Goal: Navigation & Orientation: Find specific page/section

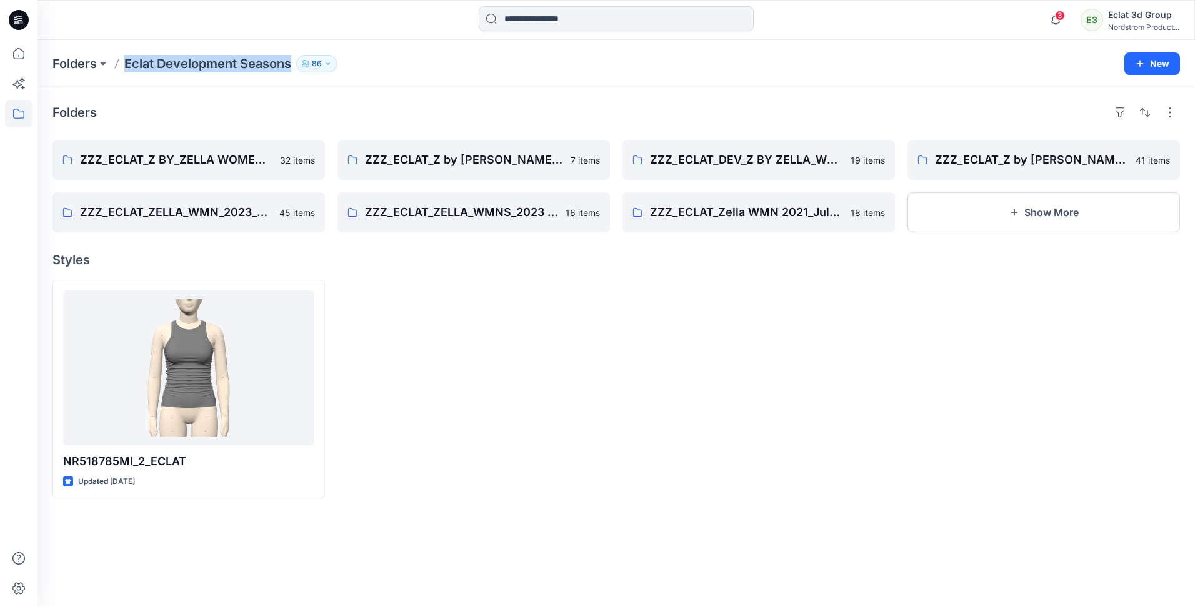
drag, startPoint x: 296, startPoint y: 61, endPoint x: 124, endPoint y: 70, distance: 172.1
click at [124, 70] on div "Folders Eclat Development Seasons 86" at bounding box center [567, 63] width 1030 height 17
copy div "Eclat Development Seasons 86 New"
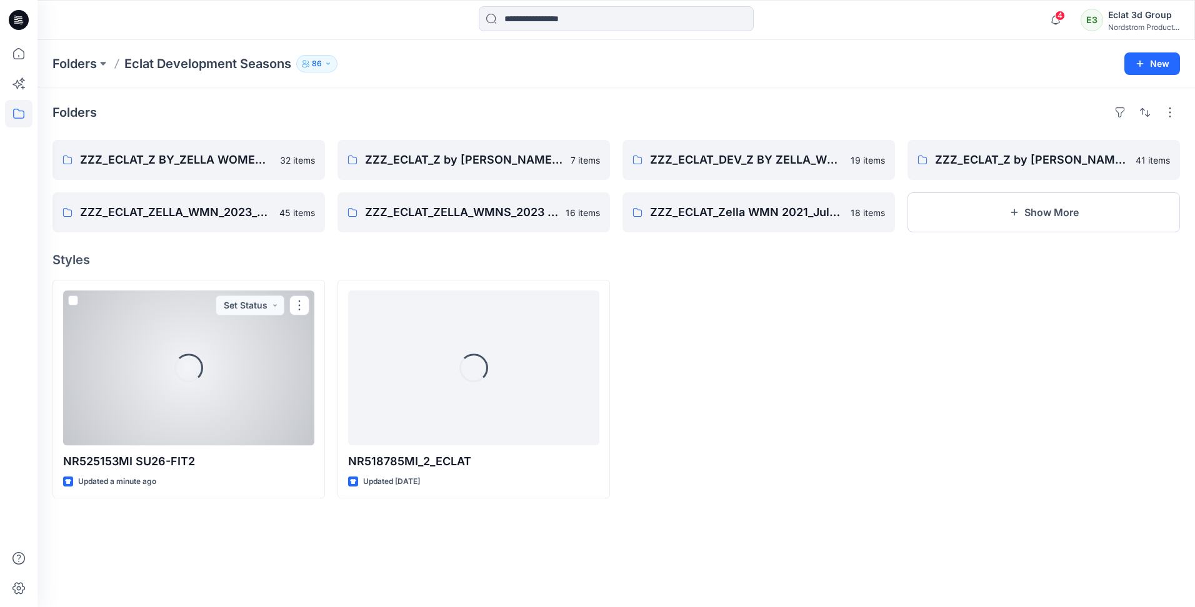
click at [176, 391] on div "Loading..." at bounding box center [188, 368] width 251 height 155
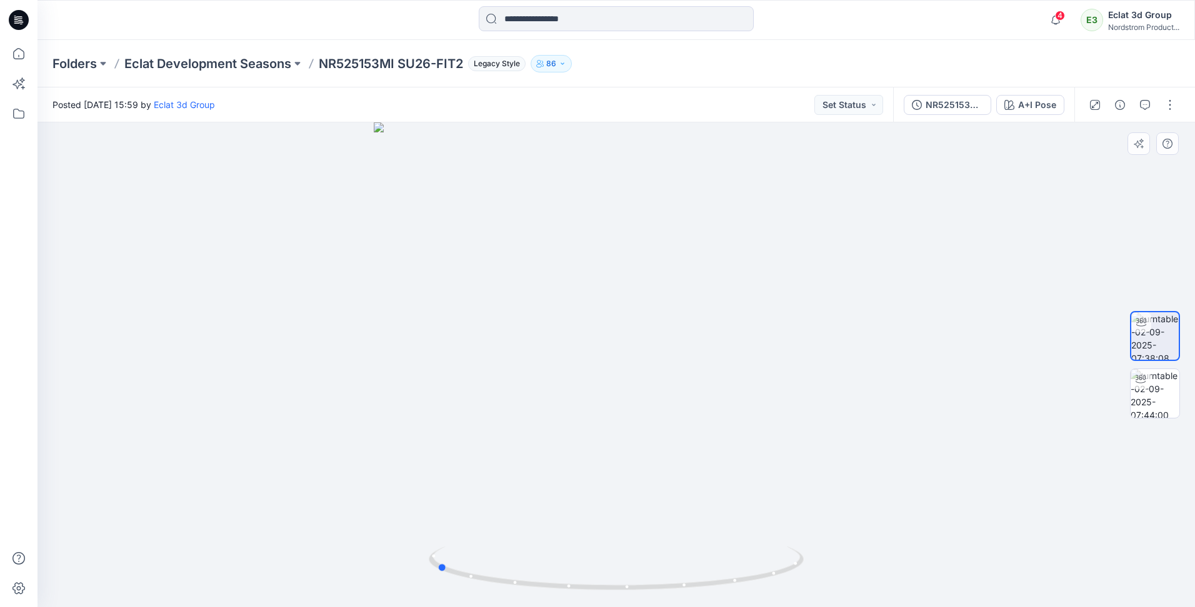
drag, startPoint x: 744, startPoint y: 319, endPoint x: 576, endPoint y: 357, distance: 172.8
click at [576, 357] on div at bounding box center [615, 364] width 1157 height 485
drag, startPoint x: 586, startPoint y: 304, endPoint x: 754, endPoint y: 306, distance: 168.1
click at [754, 306] on div at bounding box center [615, 364] width 1157 height 485
drag, startPoint x: 784, startPoint y: 190, endPoint x: 696, endPoint y: 193, distance: 88.8
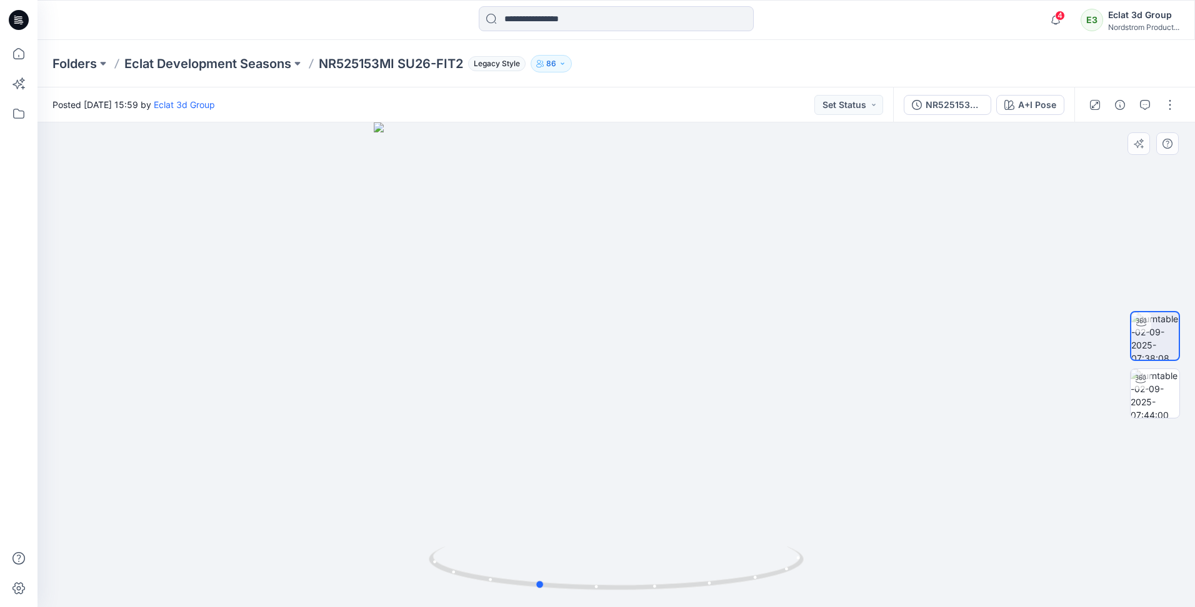
click at [696, 193] on div at bounding box center [615, 364] width 1157 height 485
drag, startPoint x: 530, startPoint y: 276, endPoint x: 767, endPoint y: 281, distance: 237.5
click at [767, 281] on img at bounding box center [615, 363] width 497 height 487
drag, startPoint x: 592, startPoint y: 292, endPoint x: 657, endPoint y: 293, distance: 65.6
click at [657, 293] on div at bounding box center [615, 364] width 1157 height 485
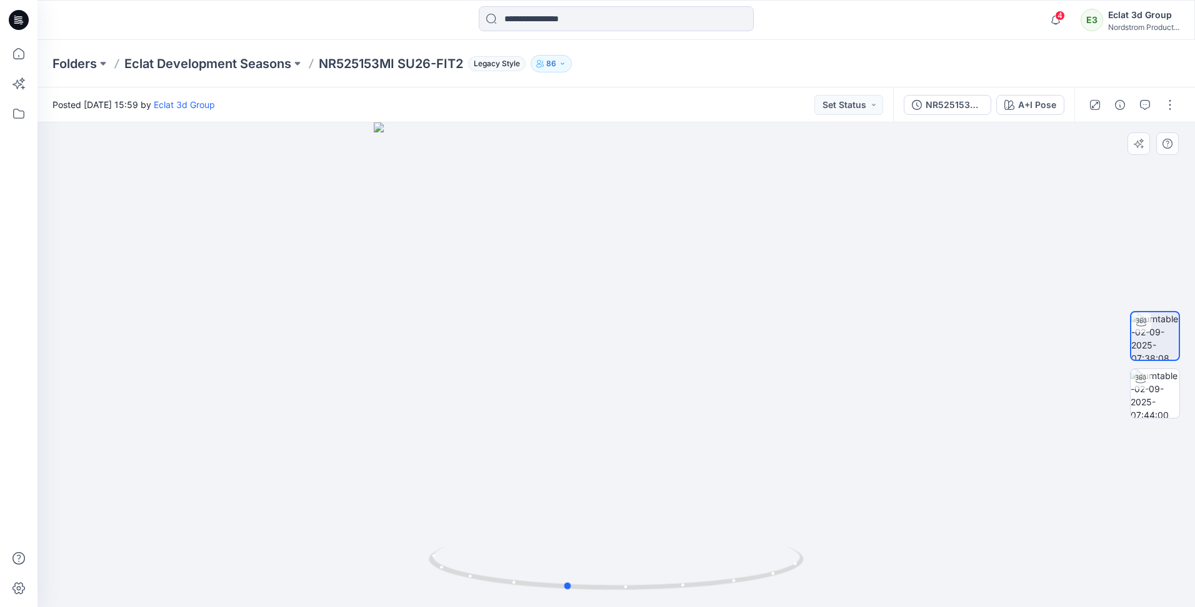
drag, startPoint x: 657, startPoint y: 271, endPoint x: 596, endPoint y: 272, distance: 61.3
click at [596, 272] on div at bounding box center [615, 364] width 1157 height 485
drag, startPoint x: 614, startPoint y: 262, endPoint x: 559, endPoint y: 273, distance: 56.0
click at [635, 267] on div at bounding box center [615, 364] width 1157 height 485
drag, startPoint x: 559, startPoint y: 273, endPoint x: 474, endPoint y: 271, distance: 85.6
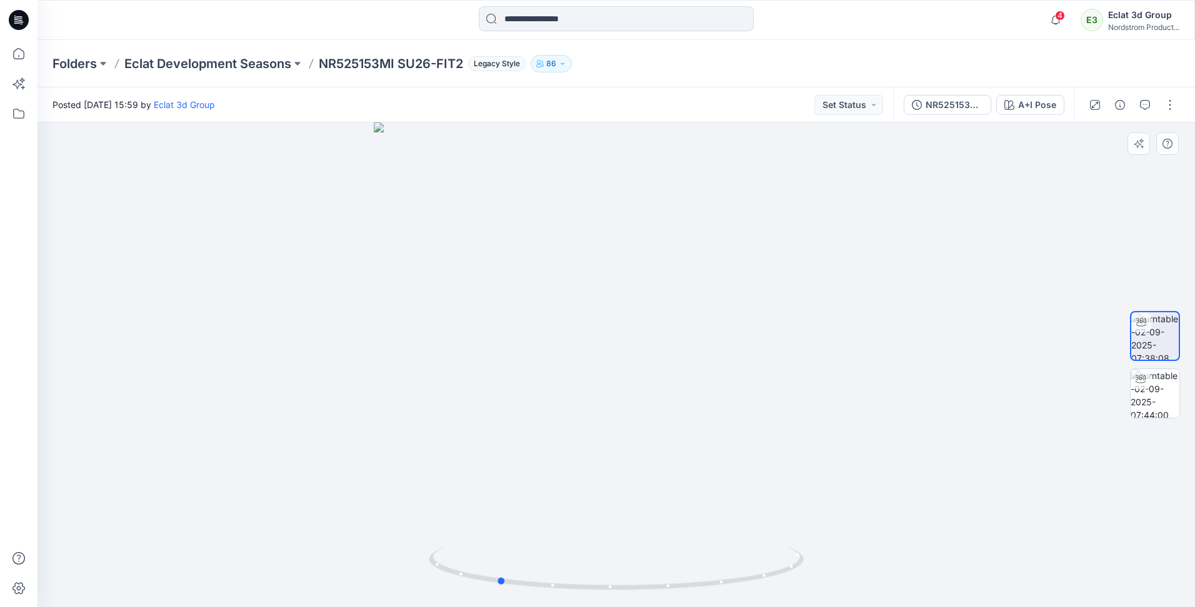
click at [474, 271] on div at bounding box center [615, 364] width 1157 height 485
drag, startPoint x: 569, startPoint y: 284, endPoint x: 638, endPoint y: 285, distance: 69.4
click at [638, 285] on div at bounding box center [615, 364] width 1157 height 485
drag, startPoint x: 666, startPoint y: 297, endPoint x: 612, endPoint y: 341, distance: 70.2
click at [615, 347] on img at bounding box center [616, 364] width 559 height 485
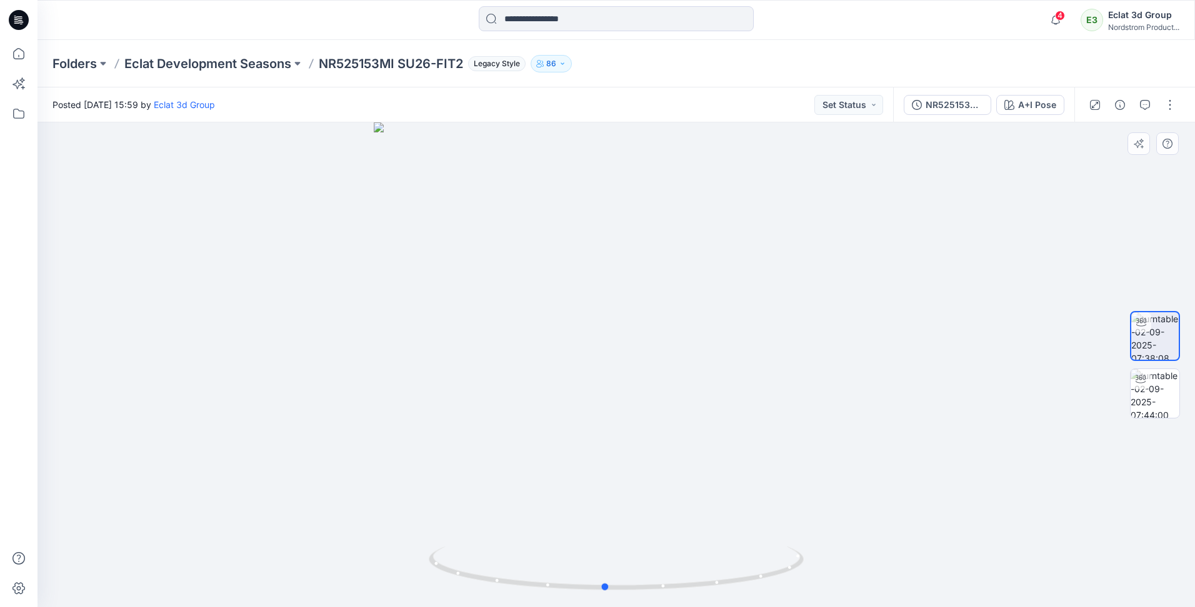
drag, startPoint x: 647, startPoint y: 242, endPoint x: 622, endPoint y: 242, distance: 25.0
click at [622, 242] on div at bounding box center [615, 364] width 1157 height 485
drag, startPoint x: 592, startPoint y: 246, endPoint x: 0, endPoint y: 504, distance: 645.9
click at [580, 251] on div at bounding box center [615, 364] width 1157 height 485
click at [644, 303] on div at bounding box center [615, 364] width 1157 height 485
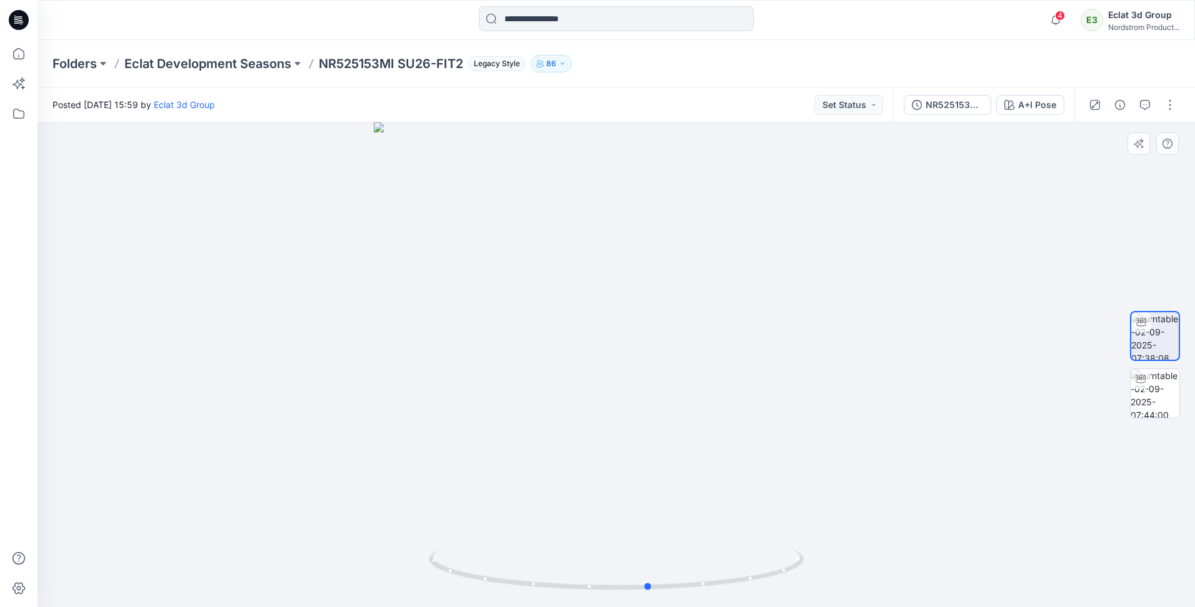
drag, startPoint x: 419, startPoint y: 316, endPoint x: 511, endPoint y: 339, distance: 94.7
click at [511, 339] on div at bounding box center [615, 364] width 1157 height 485
drag, startPoint x: 523, startPoint y: 342, endPoint x: 612, endPoint y: 346, distance: 89.4
click at [612, 346] on div at bounding box center [615, 364] width 1157 height 485
drag, startPoint x: 552, startPoint y: 350, endPoint x: 662, endPoint y: 350, distance: 109.4
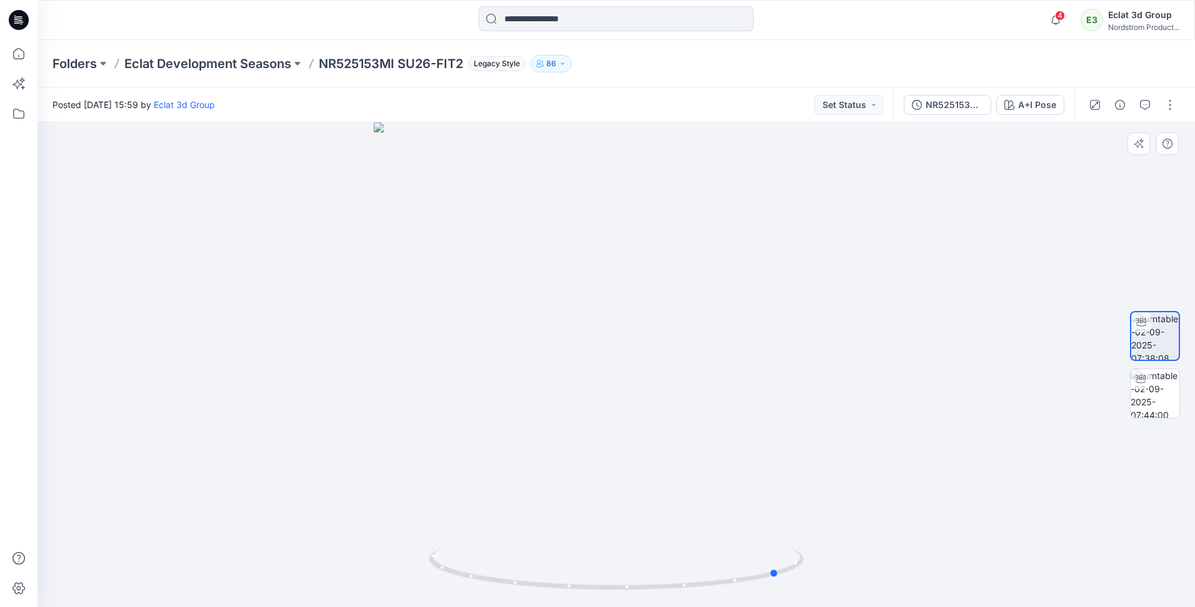
click at [662, 350] on div at bounding box center [615, 364] width 1157 height 485
drag, startPoint x: 580, startPoint y: 346, endPoint x: 622, endPoint y: 342, distance: 42.0
click at [622, 342] on div at bounding box center [615, 364] width 1157 height 485
drag, startPoint x: 566, startPoint y: 315, endPoint x: 690, endPoint y: 317, distance: 123.8
click at [690, 317] on div at bounding box center [615, 364] width 1157 height 485
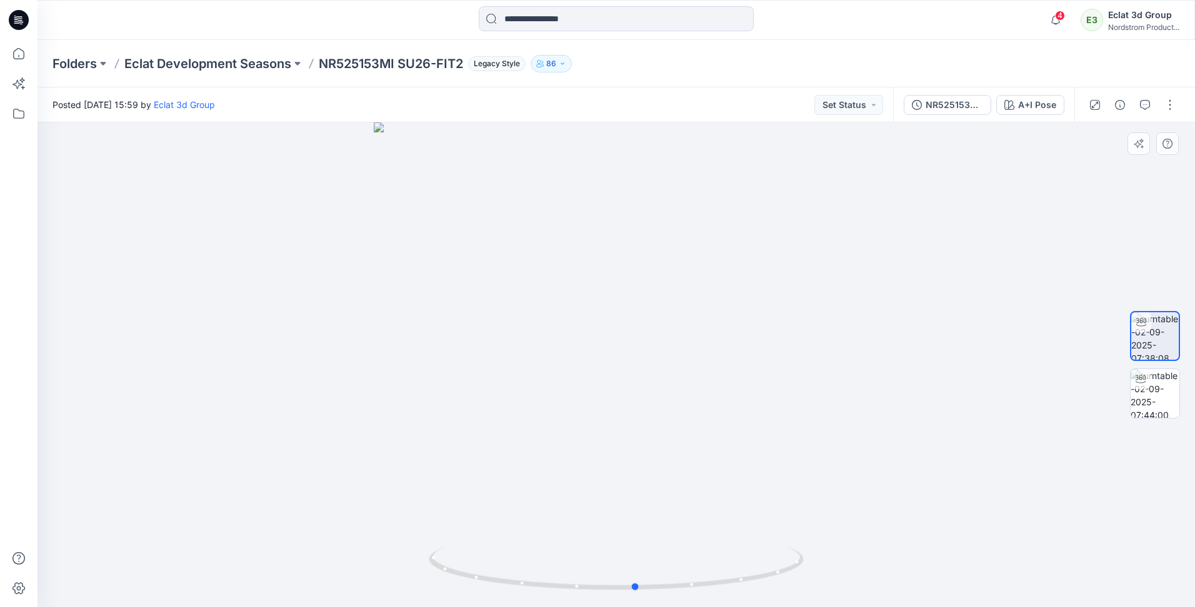
drag, startPoint x: 646, startPoint y: 322, endPoint x: 581, endPoint y: 332, distance: 65.9
click at [581, 332] on div at bounding box center [615, 364] width 1157 height 485
drag, startPoint x: 661, startPoint y: 325, endPoint x: 586, endPoint y: 331, distance: 75.3
click at [586, 331] on div at bounding box center [615, 364] width 1157 height 485
drag, startPoint x: 675, startPoint y: 320, endPoint x: 684, endPoint y: 331, distance: 13.8
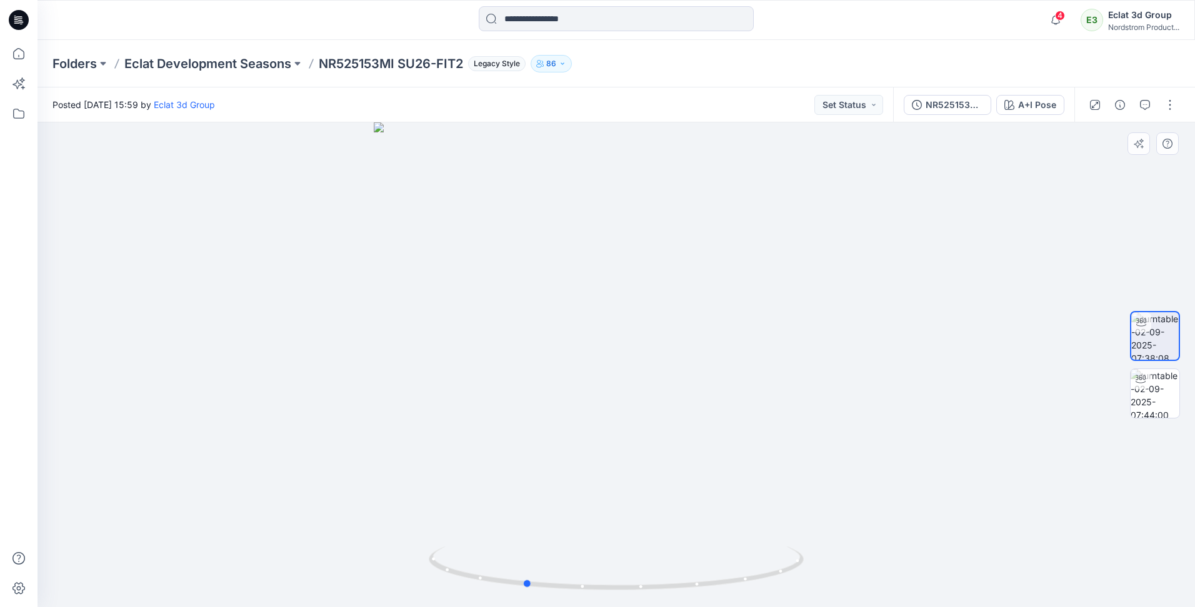
click at [684, 331] on div at bounding box center [615, 364] width 1157 height 485
click at [573, 329] on div at bounding box center [615, 364] width 1157 height 485
drag, startPoint x: 534, startPoint y: 336, endPoint x: 621, endPoint y: 336, distance: 87.5
click at [621, 336] on div at bounding box center [615, 364] width 1157 height 485
click at [601, 349] on div at bounding box center [615, 364] width 1157 height 485
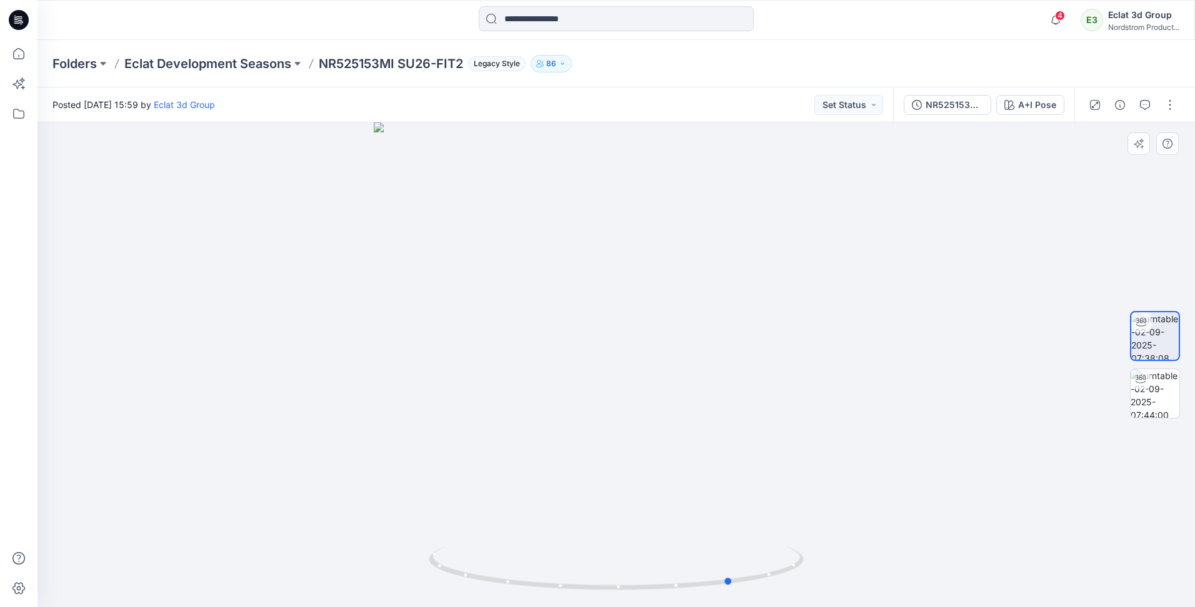
drag, startPoint x: 576, startPoint y: 355, endPoint x: 632, endPoint y: 351, distance: 56.4
click at [632, 351] on div at bounding box center [615, 364] width 1157 height 485
drag, startPoint x: 589, startPoint y: 366, endPoint x: 601, endPoint y: 364, distance: 12.6
click at [601, 364] on div at bounding box center [615, 364] width 1157 height 485
drag, startPoint x: 531, startPoint y: 357, endPoint x: 647, endPoint y: 366, distance: 116.0
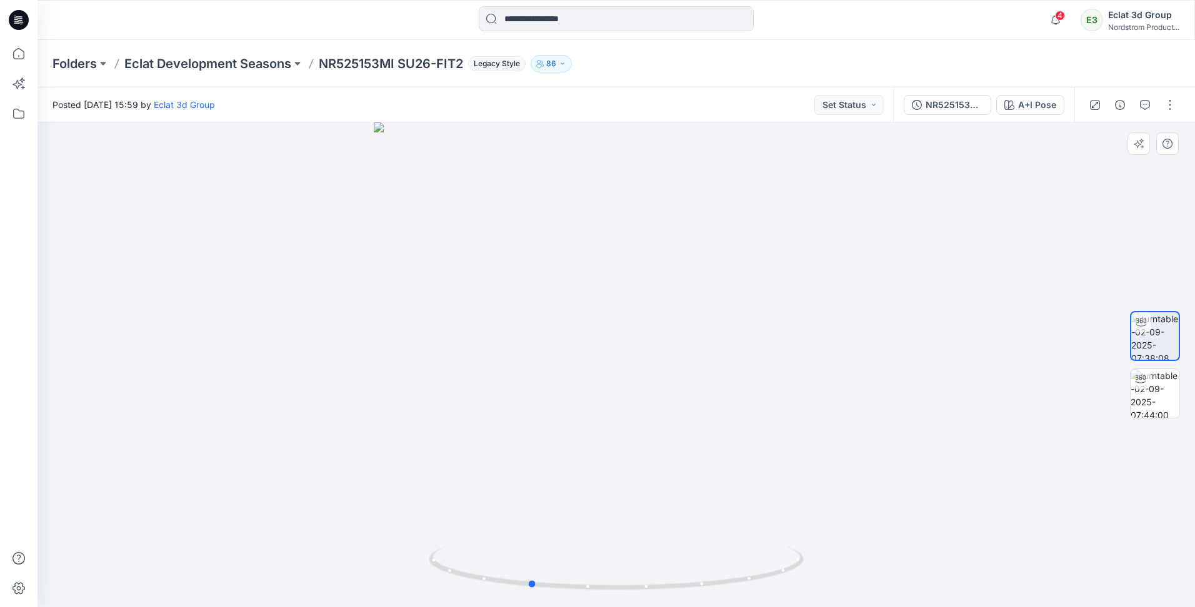
click at [647, 366] on div at bounding box center [615, 364] width 1157 height 485
drag, startPoint x: 475, startPoint y: 348, endPoint x: 537, endPoint y: 349, distance: 62.5
click at [537, 349] on div at bounding box center [615, 364] width 1157 height 485
drag, startPoint x: 514, startPoint y: 349, endPoint x: 557, endPoint y: 380, distance: 52.4
click at [557, 380] on div at bounding box center [615, 364] width 1157 height 485
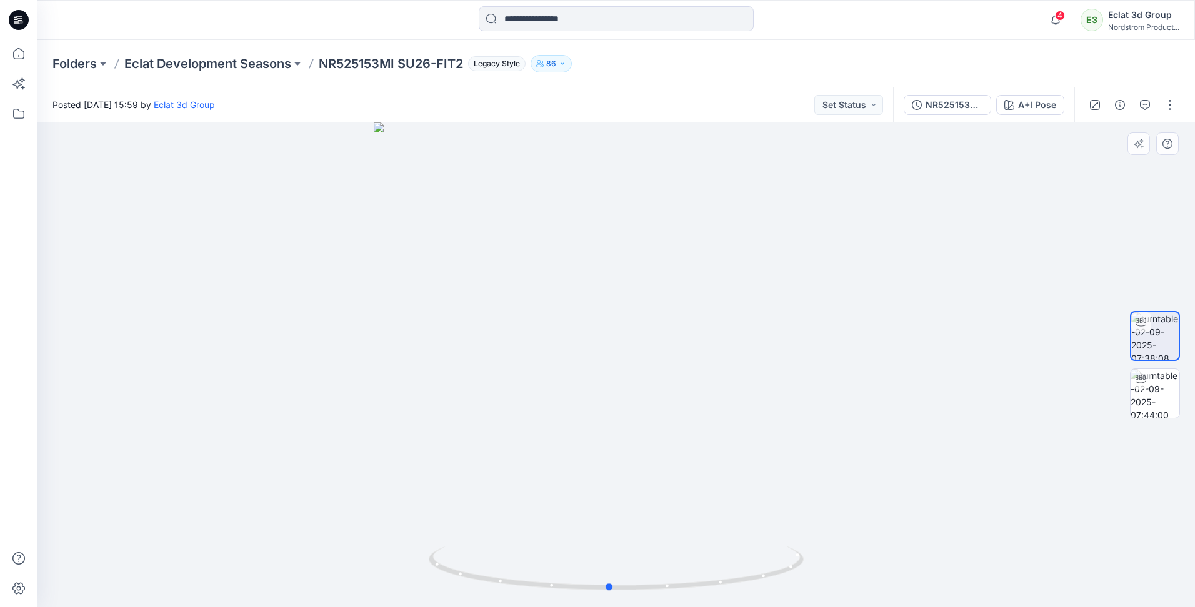
drag, startPoint x: 481, startPoint y: 356, endPoint x: 461, endPoint y: 384, distance: 34.7
click at [461, 384] on div at bounding box center [615, 364] width 1157 height 485
drag, startPoint x: 607, startPoint y: 337, endPoint x: 599, endPoint y: 337, distance: 8.7
click at [599, 337] on div at bounding box center [615, 364] width 1157 height 485
click at [600, 341] on div at bounding box center [615, 364] width 1157 height 485
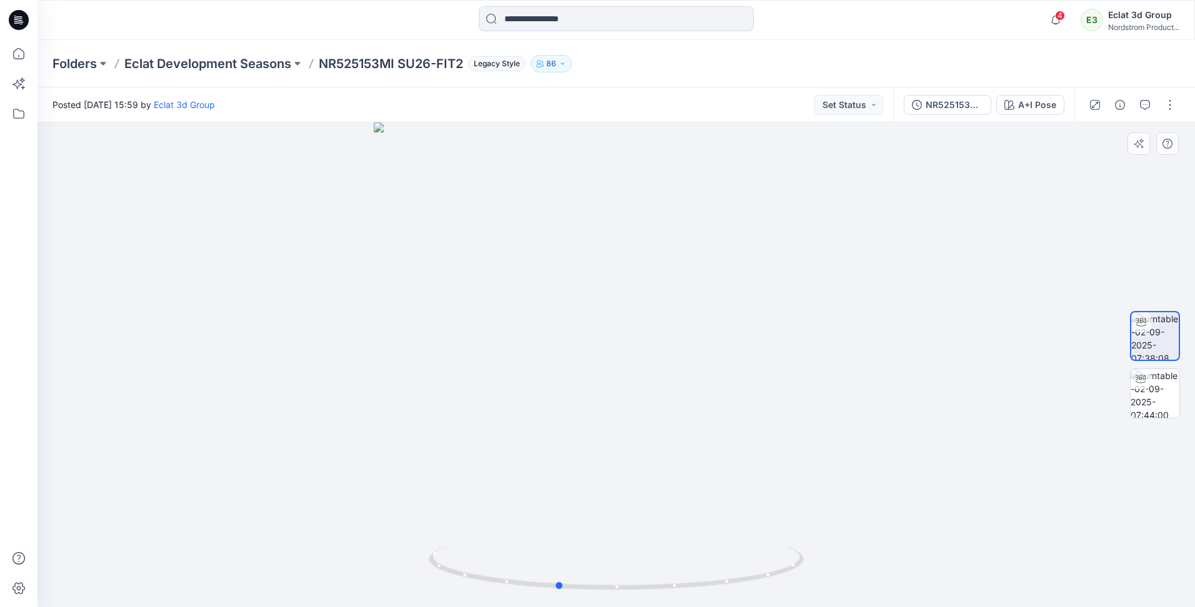
drag, startPoint x: 643, startPoint y: 353, endPoint x: 583, endPoint y: 359, distance: 60.3
click at [583, 359] on div at bounding box center [615, 364] width 1157 height 485
drag, startPoint x: 693, startPoint y: 333, endPoint x: 637, endPoint y: 343, distance: 56.5
click at [637, 343] on div at bounding box center [615, 364] width 1157 height 485
